Goal: Information Seeking & Learning: Find specific page/section

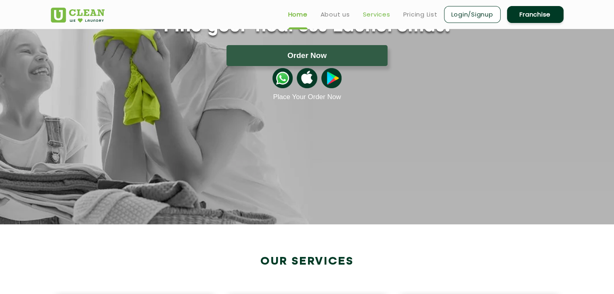
scroll to position [83, 0]
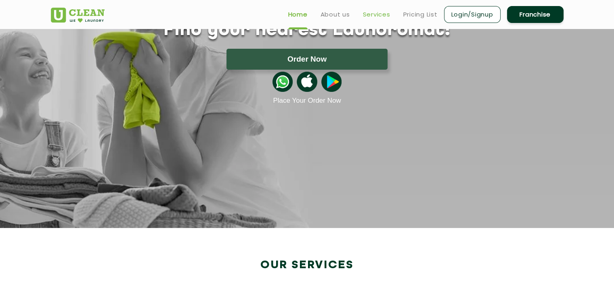
click at [373, 10] on link "Services" at bounding box center [376, 15] width 27 height 10
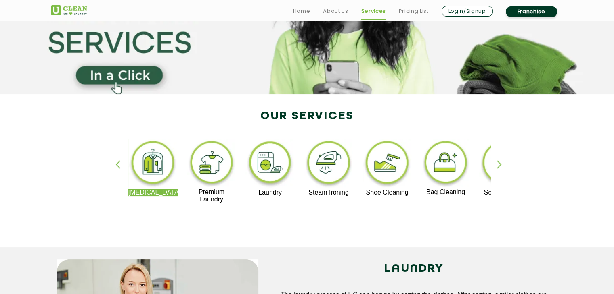
scroll to position [98, 0]
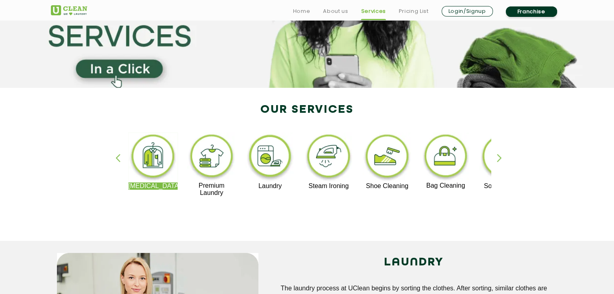
click at [495, 159] on div "Dry Cleaning Premium Laundry Laundry Steam Ironing Shoe Cleaning Bag Cleaning S…" at bounding box center [307, 168] width 524 height 145
click at [422, 223] on div "Dry Cleaning Premium Laundry Laundry Steam Ironing Shoe Cleaning Bag Cleaning S…" at bounding box center [307, 168] width 524 height 145
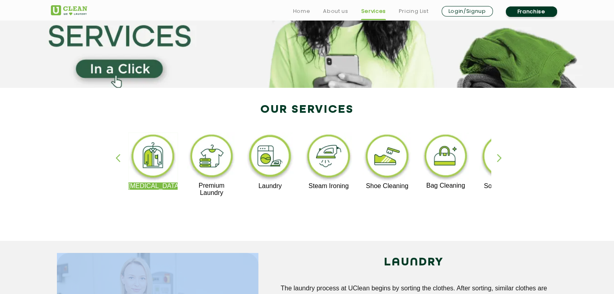
click at [422, 223] on div "Dry Cleaning Premium Laundry Laundry Steam Ironing Shoe Cleaning Bag Cleaning S…" at bounding box center [307, 168] width 524 height 145
click at [206, 189] on p "Premium Laundry" at bounding box center [212, 189] width 50 height 15
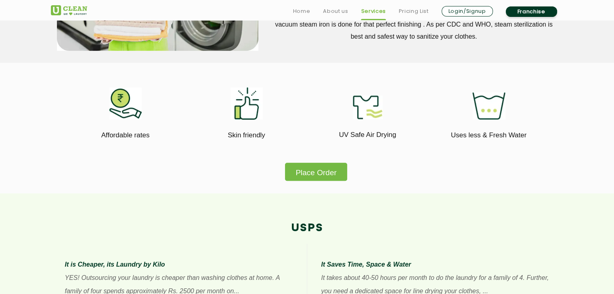
scroll to position [437, 0]
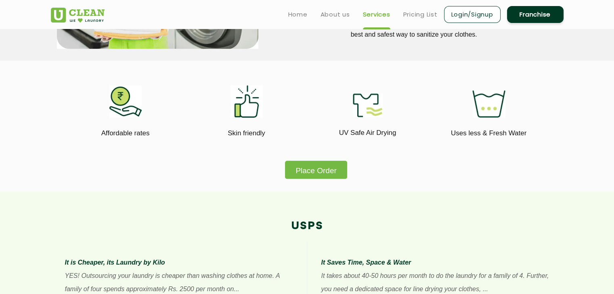
click at [316, 173] on button "Place Order" at bounding box center [316, 170] width 62 height 18
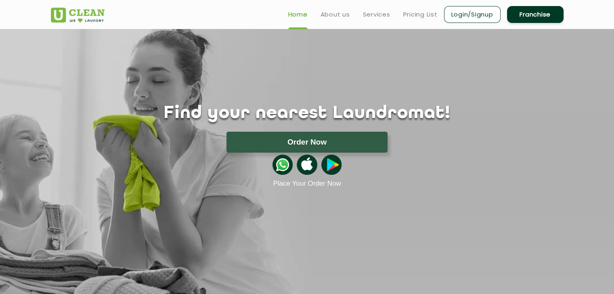
click at [318, 10] on ul "Home About us Services Pricing List Login/Signup Franchise" at bounding box center [423, 14] width 282 height 19
click at [328, 12] on link "About us" at bounding box center [334, 15] width 29 height 10
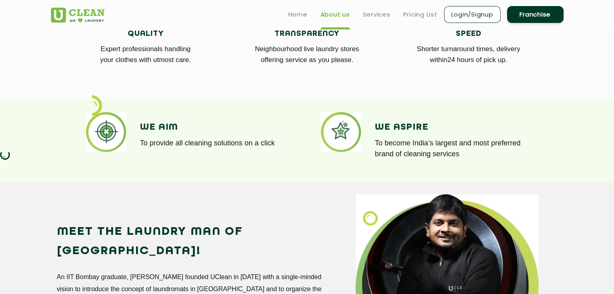
scroll to position [537, 0]
click at [368, 15] on link "Services" at bounding box center [376, 15] width 27 height 10
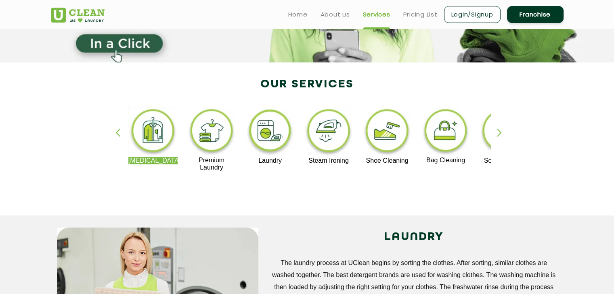
scroll to position [123, 0]
click at [214, 138] on img at bounding box center [212, 133] width 50 height 50
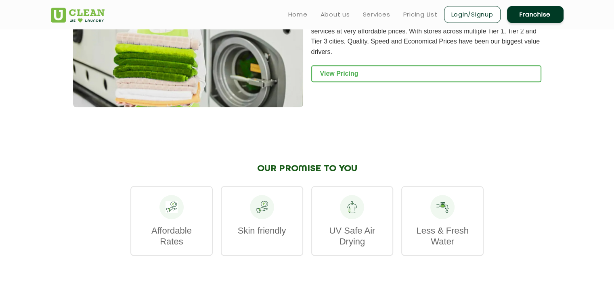
scroll to position [899, 0]
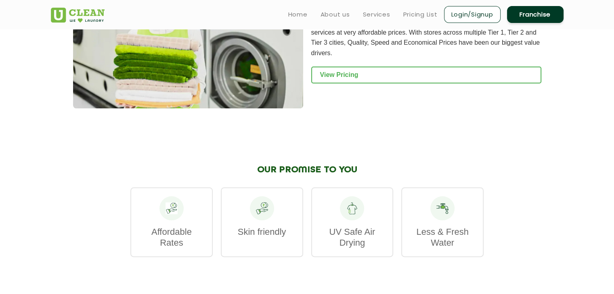
click at [357, 73] on div "OUR PREMIUM LAUNDRY PRICES At UClean, we believe in delivering high quality cle…" at bounding box center [426, 41] width 230 height 133
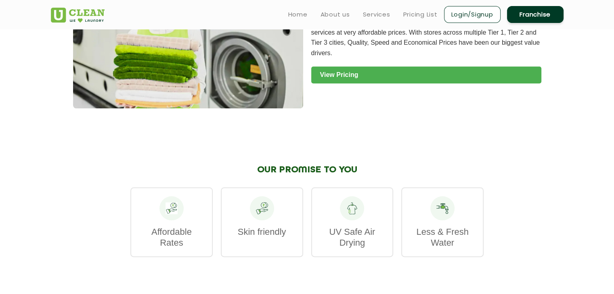
click at [350, 67] on link "View Pricing" at bounding box center [426, 75] width 230 height 17
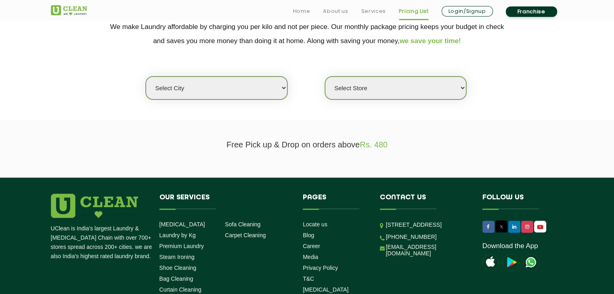
scroll to position [180, 0]
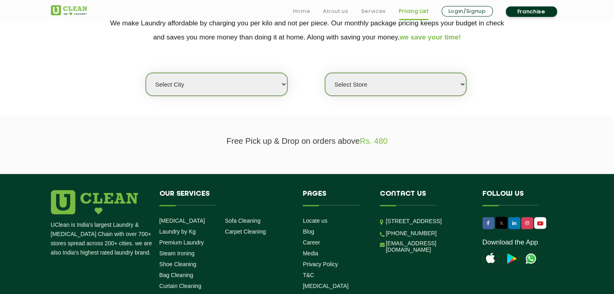
click at [232, 83] on select "Select city [GEOGRAPHIC_DATA] [GEOGRAPHIC_DATA] [GEOGRAPHIC_DATA] [GEOGRAPHIC_D…" at bounding box center [216, 84] width 141 height 23
select select "4"
click at [146, 73] on select "Select city [GEOGRAPHIC_DATA] [GEOGRAPHIC_DATA] [GEOGRAPHIC_DATA] [GEOGRAPHIC_D…" at bounding box center [216, 84] width 141 height 23
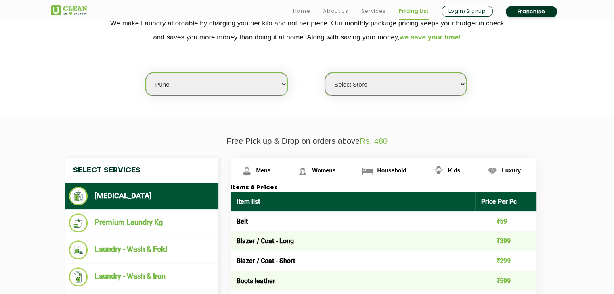
click at [351, 89] on select "Select Store [GEOGRAPHIC_DATA] [GEOGRAPHIC_DATA] [GEOGRAPHIC_DATA] [GEOGRAPHIC_…" at bounding box center [395, 84] width 141 height 23
select select "513"
click at [325, 73] on select "Select Store [GEOGRAPHIC_DATA] [GEOGRAPHIC_DATA] [GEOGRAPHIC_DATA] [GEOGRAPHIC_…" at bounding box center [395, 84] width 141 height 23
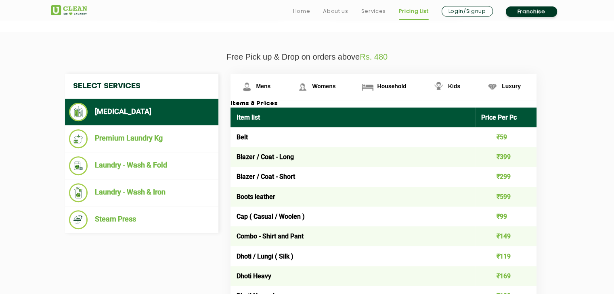
scroll to position [272, 0]
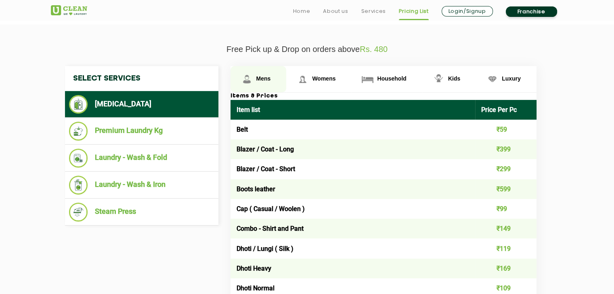
click at [248, 76] on img at bounding box center [247, 79] width 14 height 14
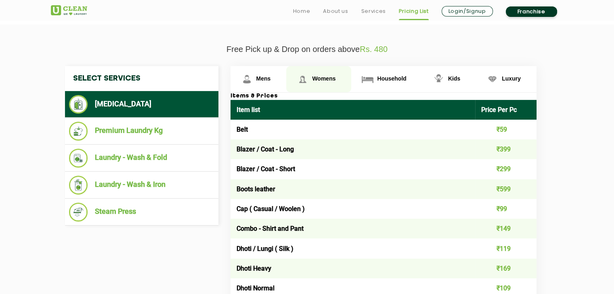
click at [271, 79] on span "Womens" at bounding box center [263, 78] width 15 height 6
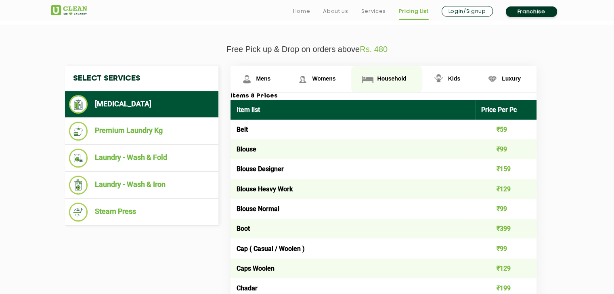
click at [286, 87] on link "Household" at bounding box center [258, 79] width 56 height 26
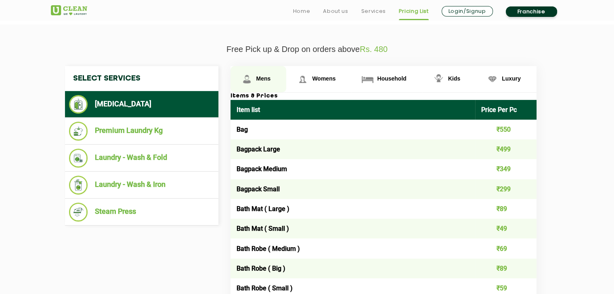
click at [278, 79] on link "Mens" at bounding box center [258, 79] width 56 height 26
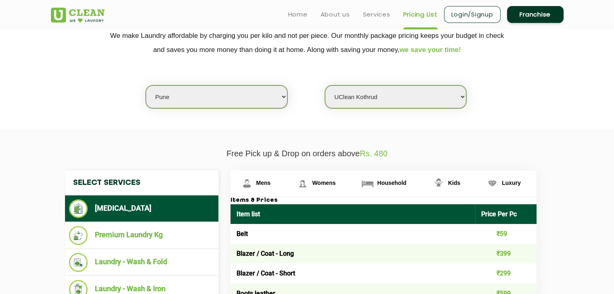
scroll to position [169, 0]
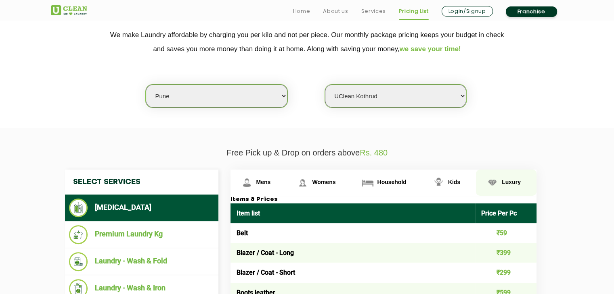
click at [271, 182] on span "Luxury" at bounding box center [263, 182] width 15 height 6
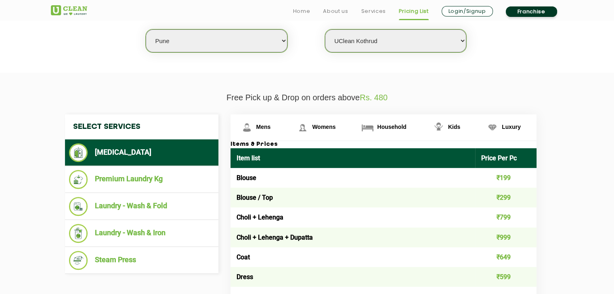
scroll to position [228, 0]
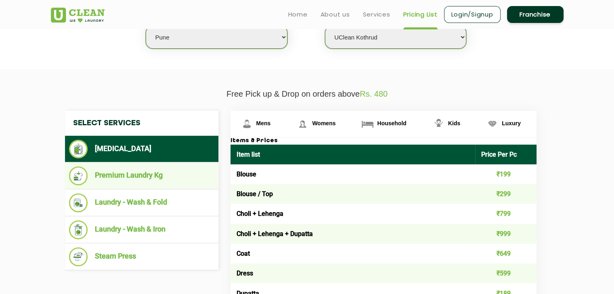
click at [118, 184] on li "Premium Laundry Kg" at bounding box center [141, 176] width 145 height 19
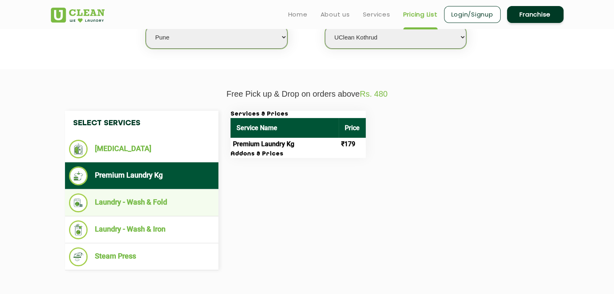
click at [143, 196] on li "Laundry - Wash & Fold" at bounding box center [141, 203] width 145 height 19
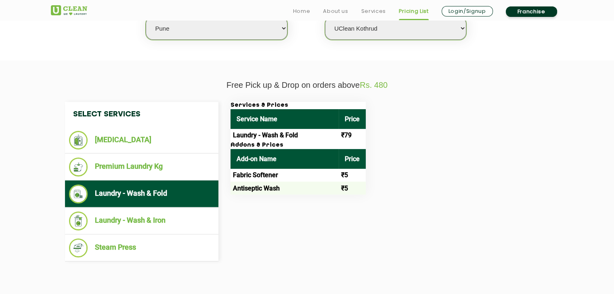
scroll to position [237, 0]
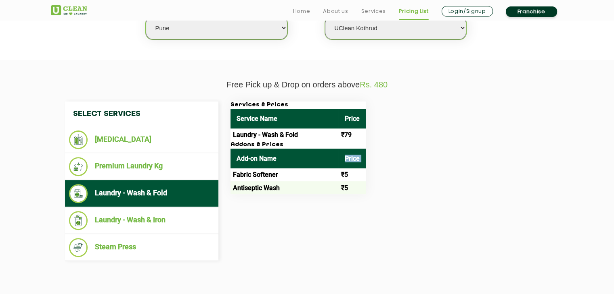
drag, startPoint x: 232, startPoint y: 172, endPoint x: 283, endPoint y: 167, distance: 51.9
click at [283, 167] on table "Add-on Name Price Fabric Softener ₹5 Antiseptic Wash ₹5" at bounding box center [297, 172] width 135 height 46
click at [278, 173] on td "Fabric Softener" at bounding box center [284, 175] width 108 height 13
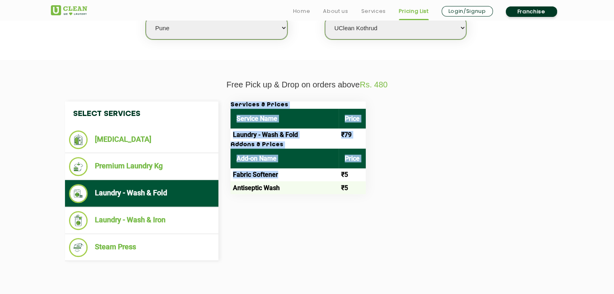
drag, startPoint x: 278, startPoint y: 173, endPoint x: 224, endPoint y: 169, distance: 53.7
click at [224, 169] on div "Services & Prices Service Name Price Laundry - Wash & Fold ₹79 Addons & Prices …" at bounding box center [389, 148] width 331 height 93
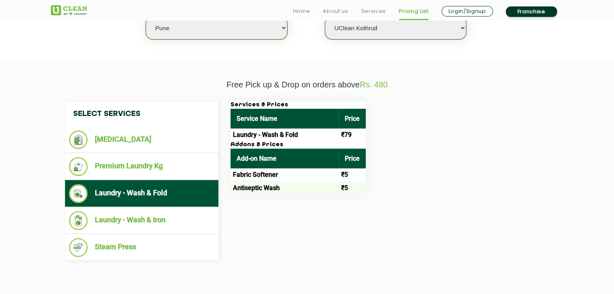
click at [283, 221] on div "Select Services [MEDICAL_DATA] Premium Laundry Kg Laundry - Wash & Fold Laundry…" at bounding box center [307, 182] width 496 height 160
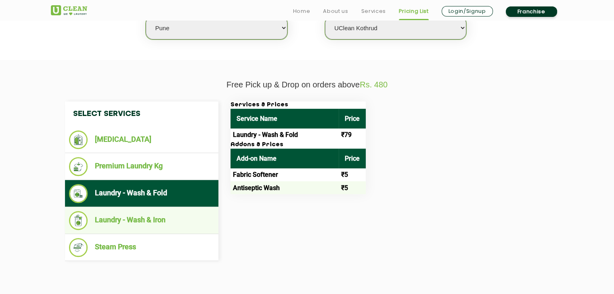
click at [141, 209] on ul "Laundry - Wash & Iron" at bounding box center [141, 220] width 153 height 27
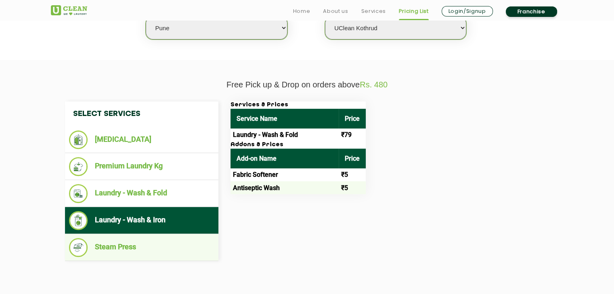
click at [181, 242] on li "Steam Press" at bounding box center [141, 247] width 145 height 19
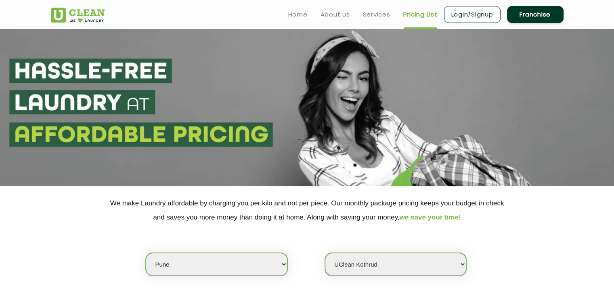
scroll to position [455, 0]
